Goal: Navigation & Orientation: Find specific page/section

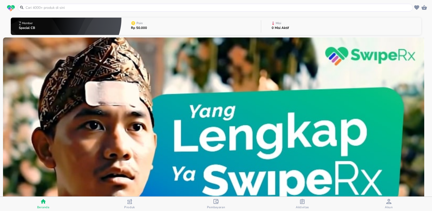
click at [383, 202] on span "Akun" at bounding box center [388, 203] width 83 height 10
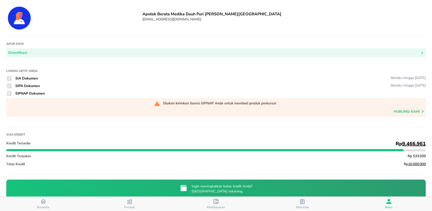
click at [49, 200] on div "Beranda" at bounding box center [43, 203] width 12 height 11
